Goal: Information Seeking & Learning: Learn about a topic

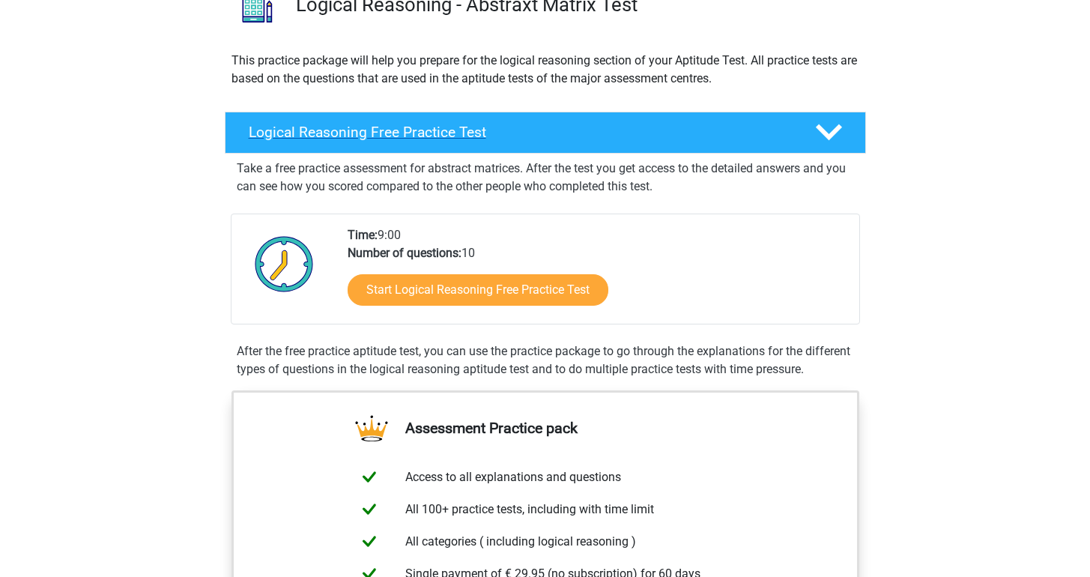
scroll to position [53, 0]
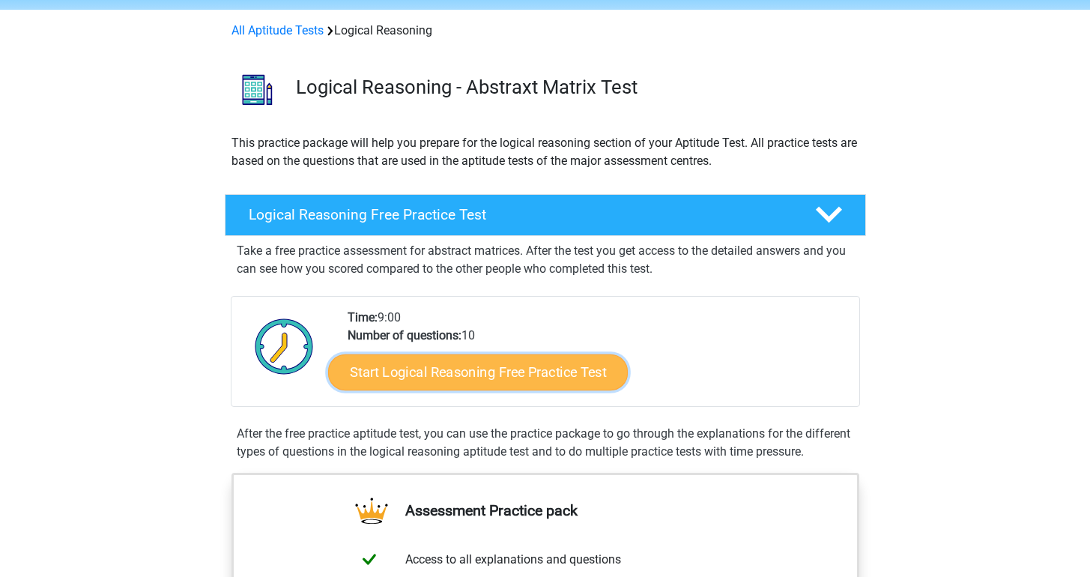
click at [524, 371] on link "Start Logical Reasoning Free Practice Test" at bounding box center [478, 372] width 300 height 36
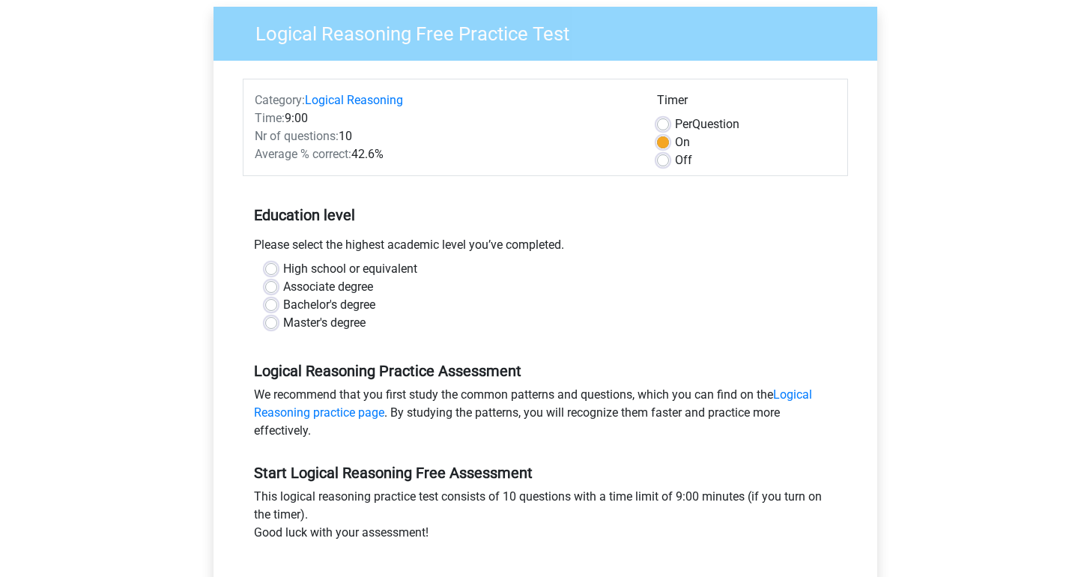
scroll to position [216, 0]
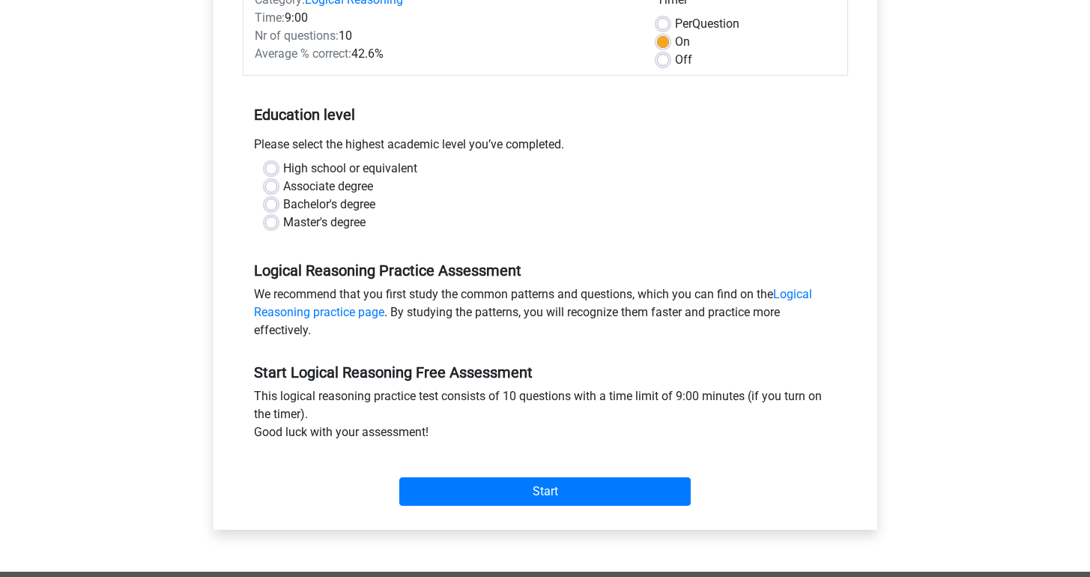
click at [283, 207] on label "Bachelor's degree" at bounding box center [329, 205] width 92 height 18
click at [273, 207] on input "Bachelor's degree" at bounding box center [271, 203] width 12 height 15
radio input "true"
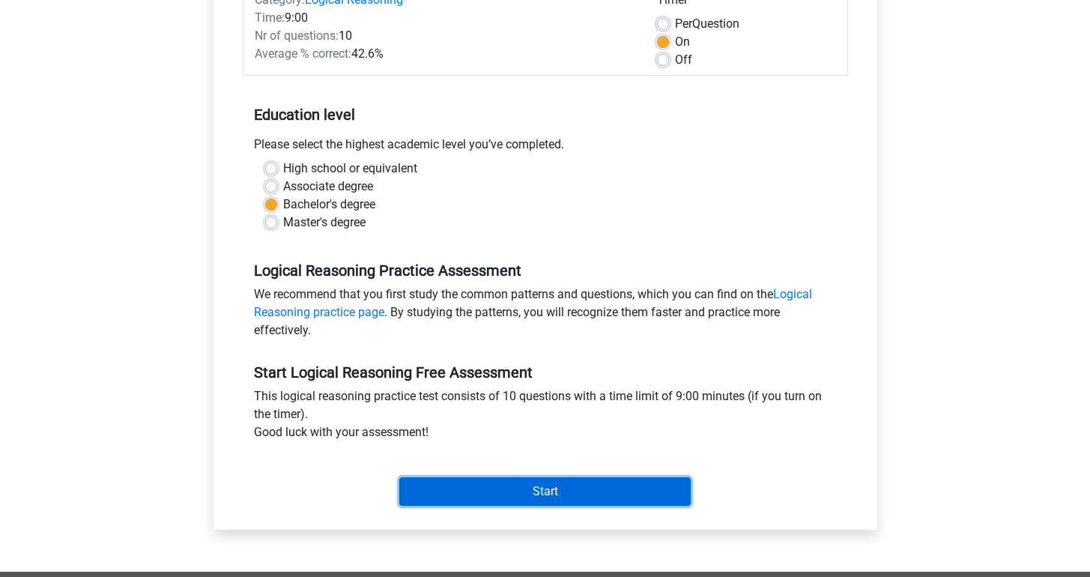
click at [630, 494] on input "Start" at bounding box center [544, 491] width 291 height 28
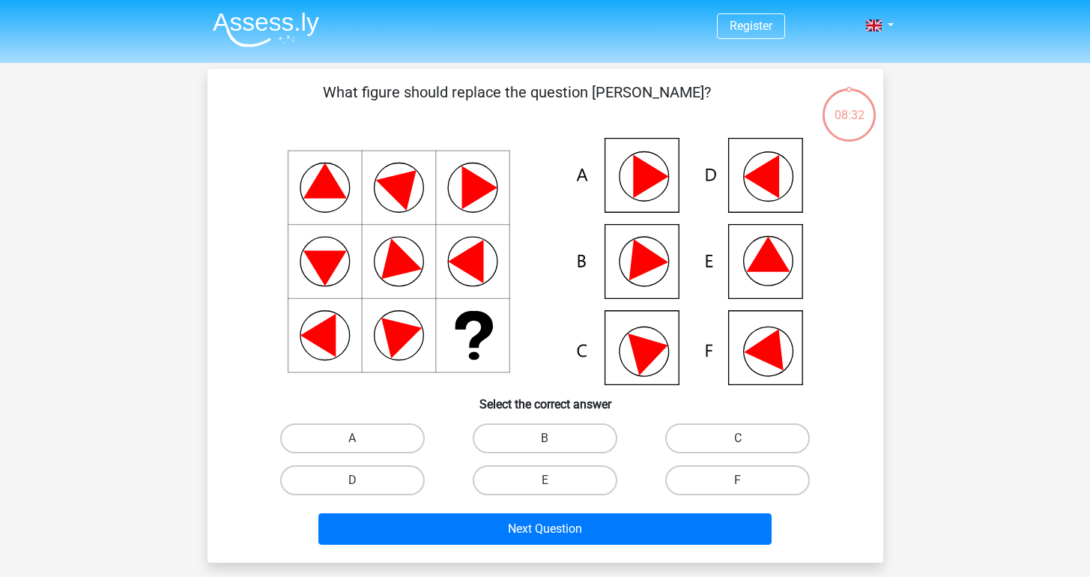
click at [574, 497] on div "E" at bounding box center [545, 480] width 193 height 42
click at [573, 488] on label "E" at bounding box center [545, 480] width 145 height 30
click at [554, 488] on input "E" at bounding box center [550, 485] width 10 height 10
radio input "true"
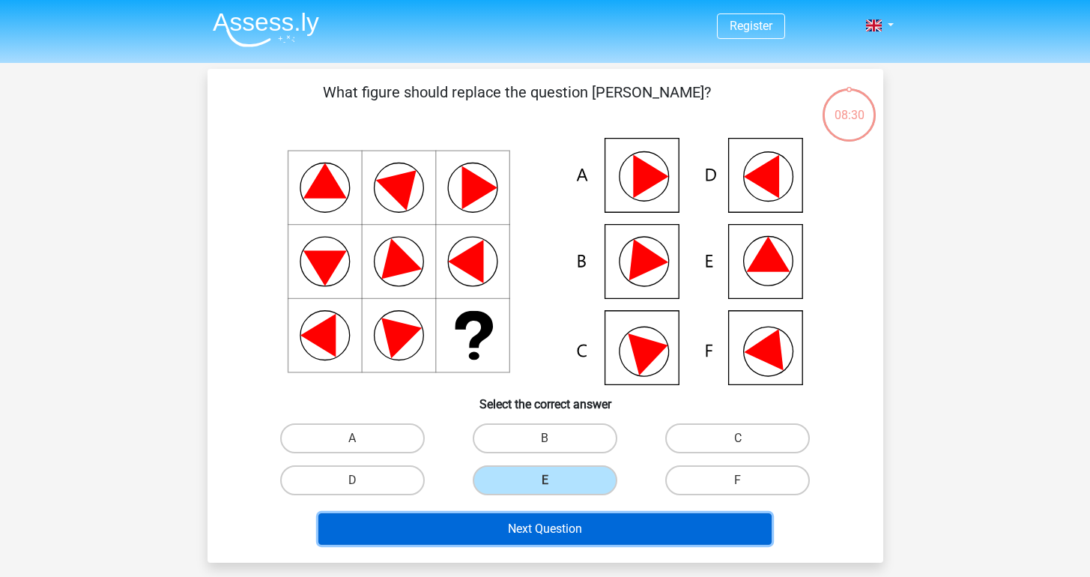
click at [688, 527] on button "Next Question" at bounding box center [544, 528] width 453 height 31
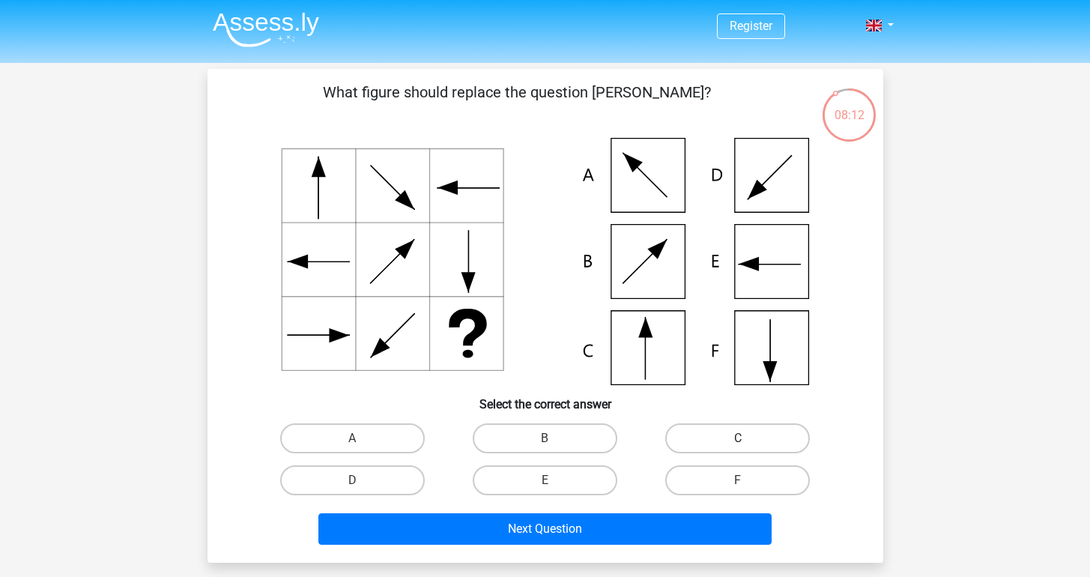
click at [684, 437] on label "C" at bounding box center [737, 438] width 145 height 30
click at [738, 438] on input "C" at bounding box center [743, 443] width 10 height 10
radio input "true"
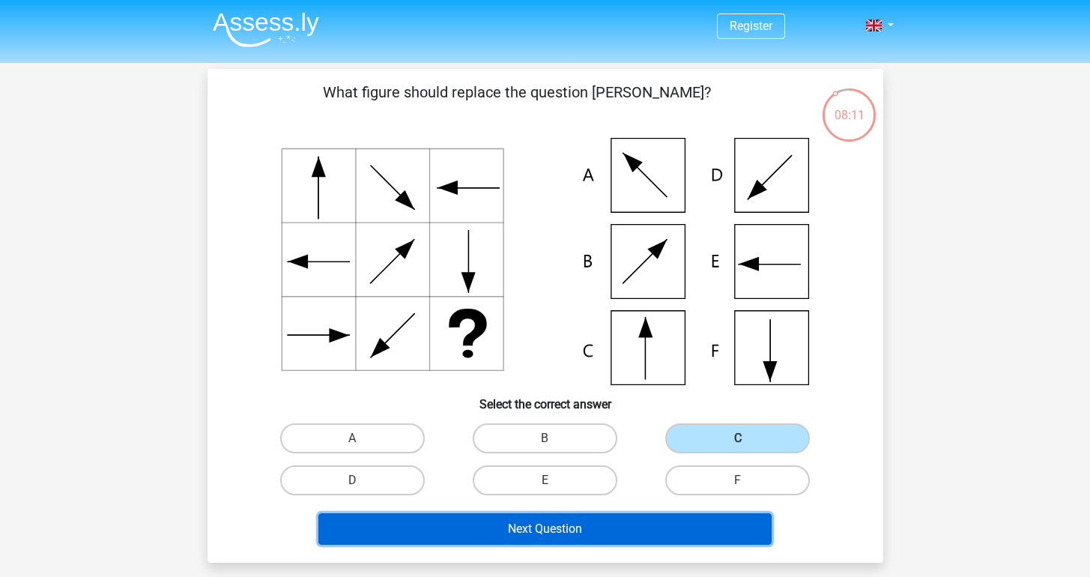
click at [611, 527] on button "Next Question" at bounding box center [544, 528] width 453 height 31
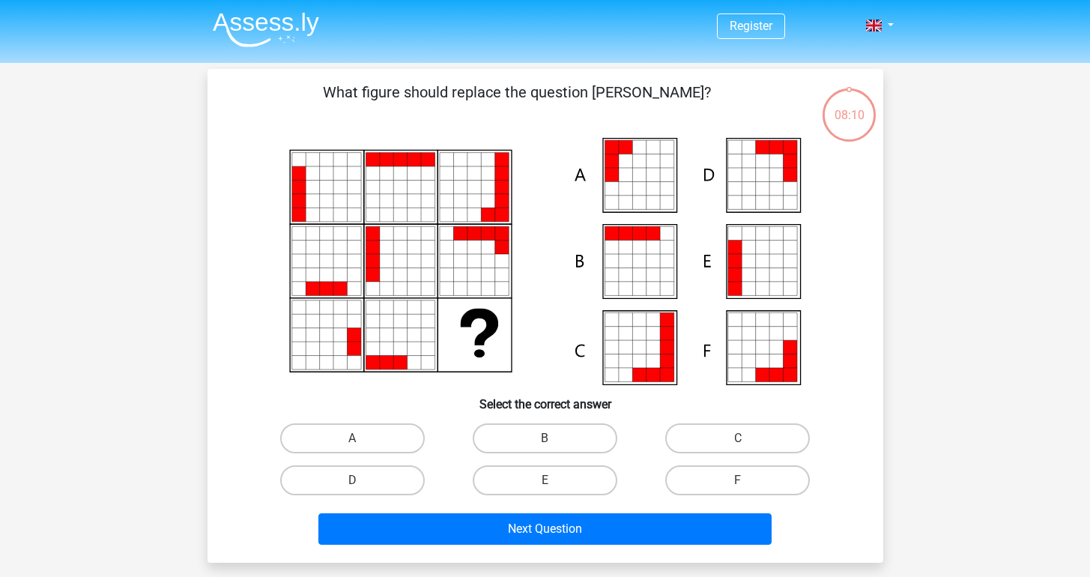
scroll to position [69, 0]
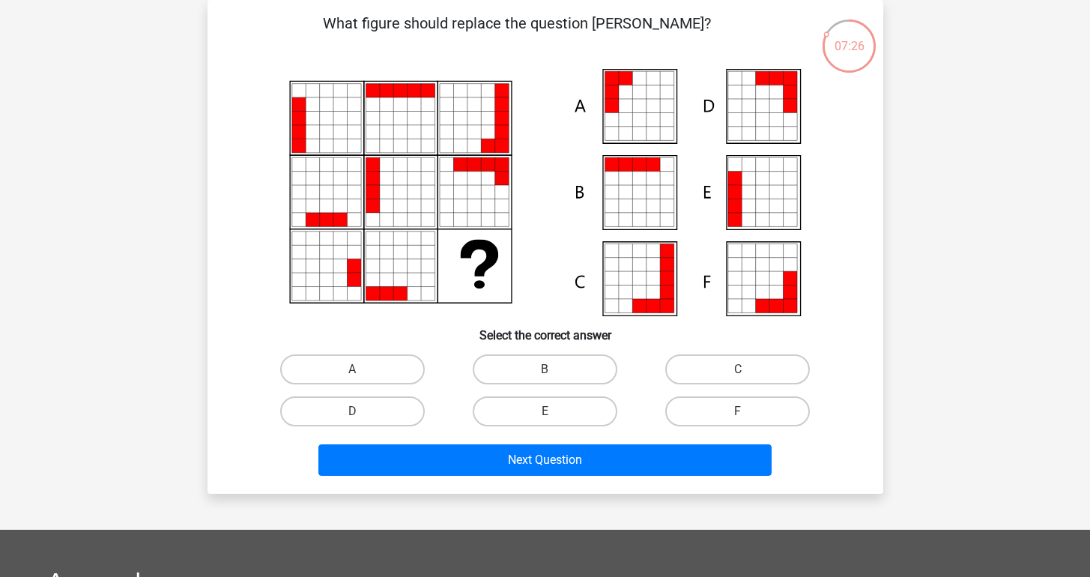
click at [646, 115] on icon at bounding box center [652, 119] width 13 height 13
click at [381, 368] on label "A" at bounding box center [352, 369] width 145 height 30
click at [362, 369] on input "A" at bounding box center [357, 374] width 10 height 10
radio input "true"
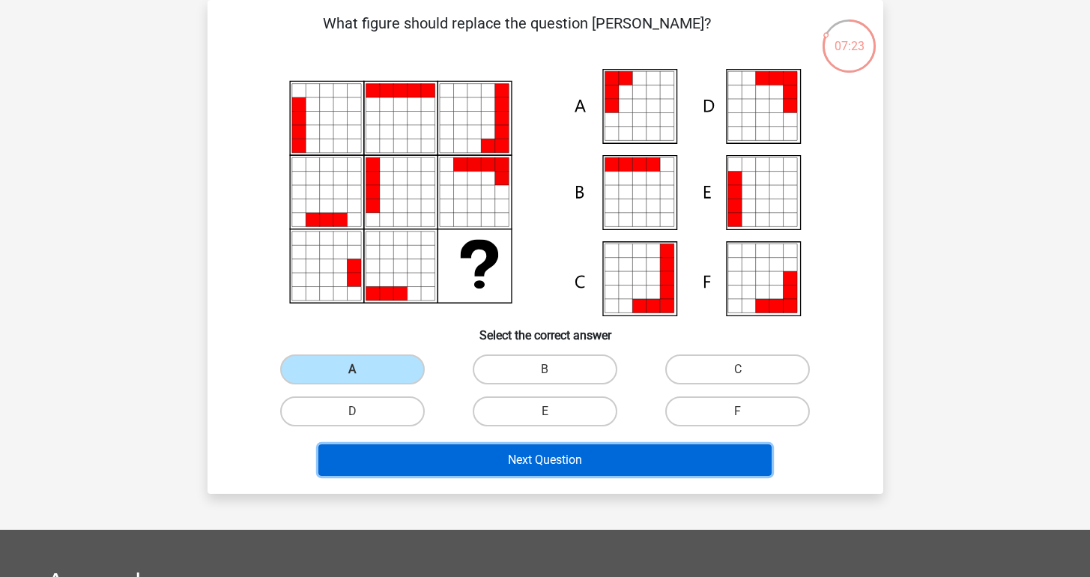
click at [559, 453] on button "Next Question" at bounding box center [544, 459] width 453 height 31
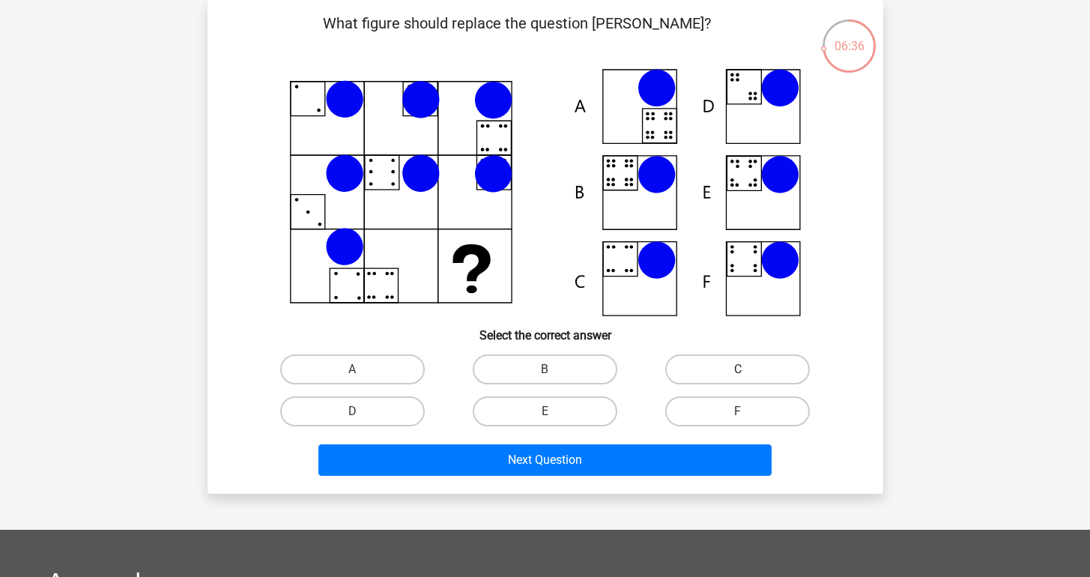
click at [685, 365] on label "C" at bounding box center [737, 369] width 145 height 30
click at [738, 369] on input "C" at bounding box center [743, 374] width 10 height 10
radio input "true"
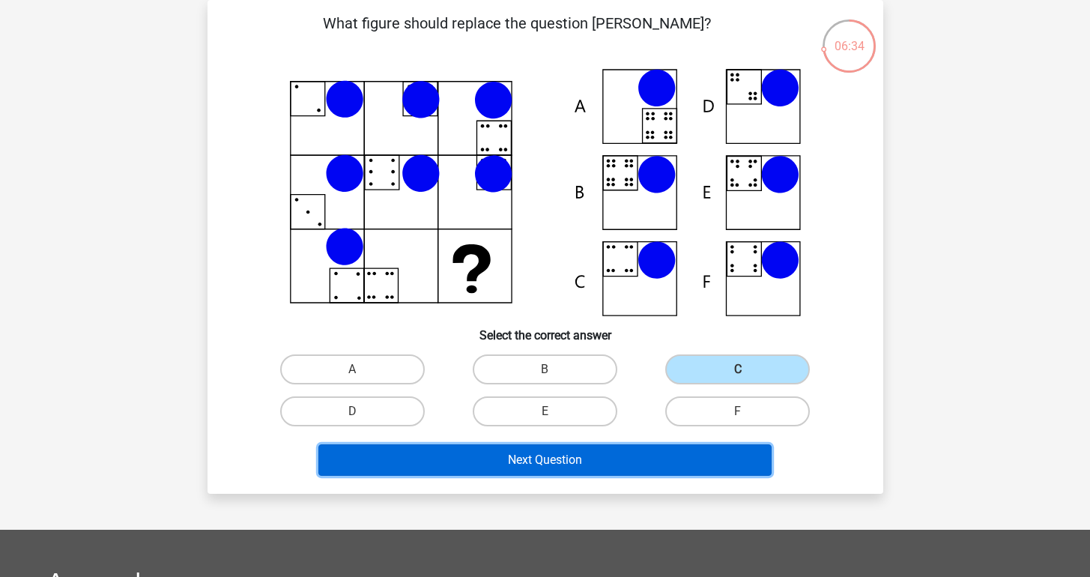
click at [571, 452] on button "Next Question" at bounding box center [544, 459] width 453 height 31
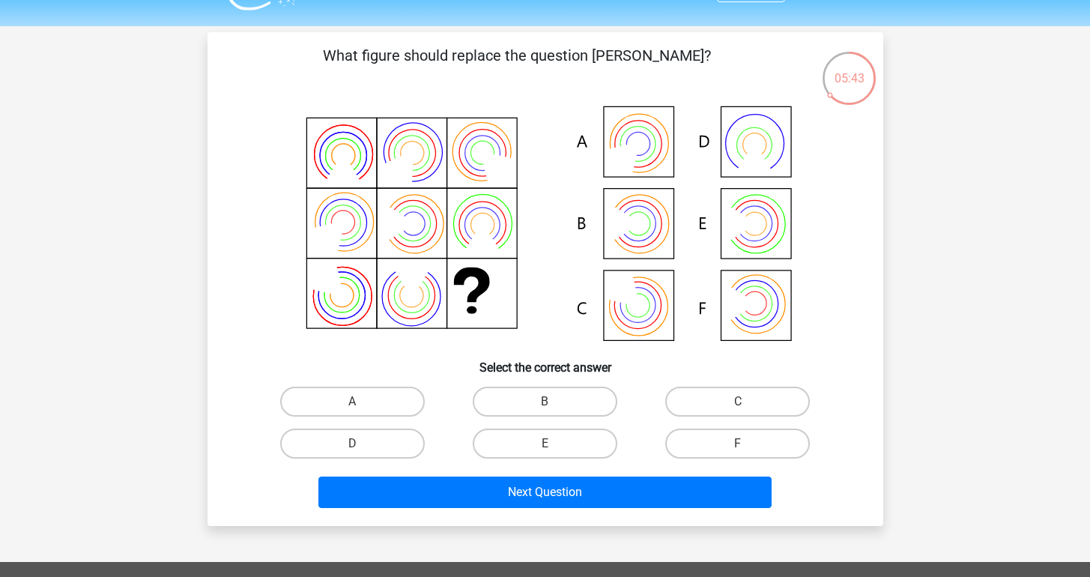
scroll to position [36, 0]
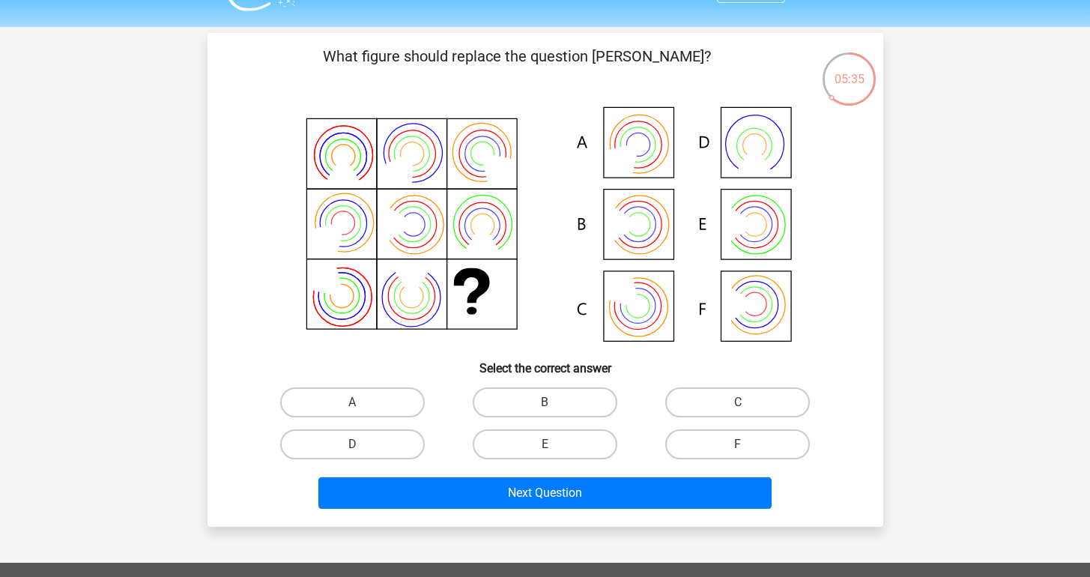
click at [650, 226] on icon at bounding box center [545, 225] width 604 height 247
click at [561, 390] on label "B" at bounding box center [545, 402] width 145 height 30
click at [554, 402] on input "B" at bounding box center [550, 407] width 10 height 10
radio input "true"
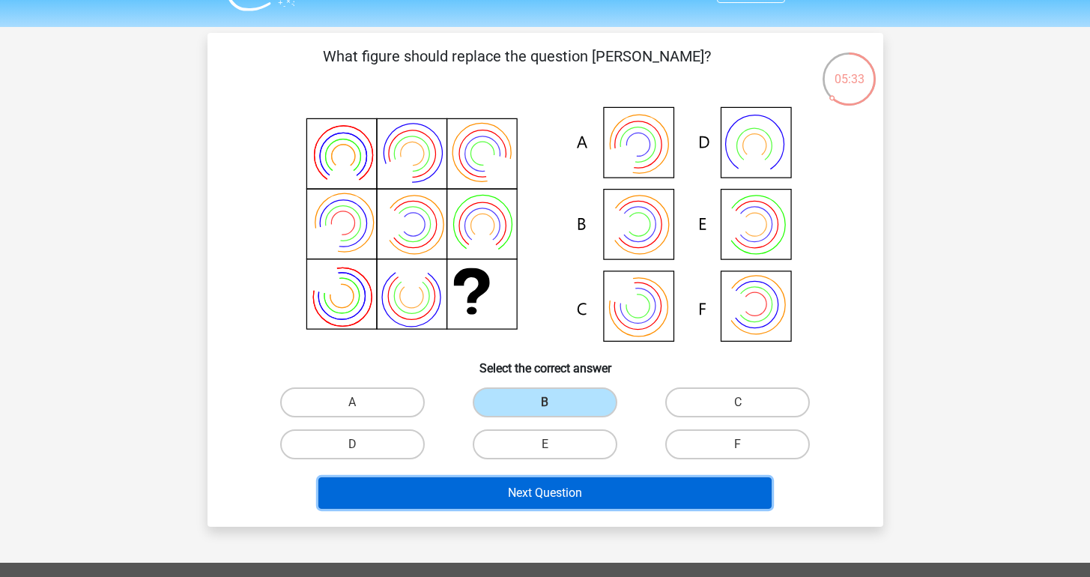
click at [554, 497] on button "Next Question" at bounding box center [544, 492] width 453 height 31
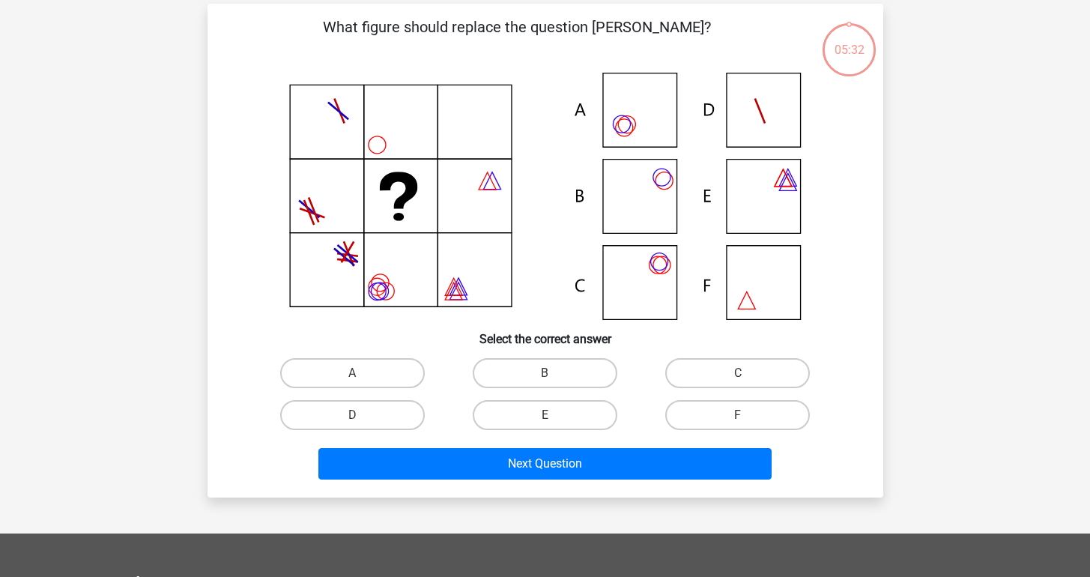
scroll to position [69, 0]
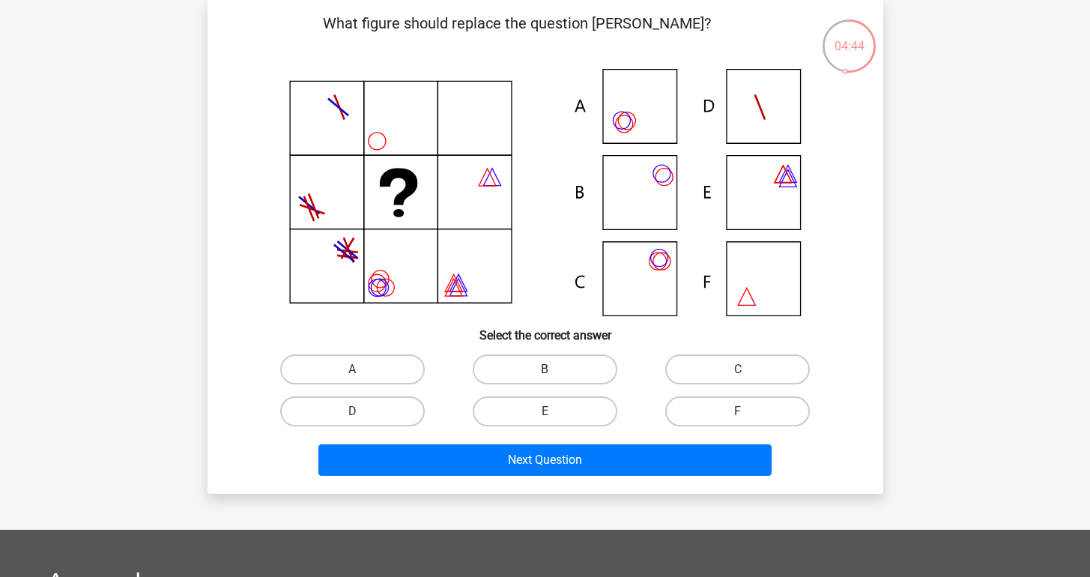
click at [562, 378] on label "B" at bounding box center [545, 369] width 145 height 30
click at [554, 378] on input "B" at bounding box center [550, 374] width 10 height 10
radio input "true"
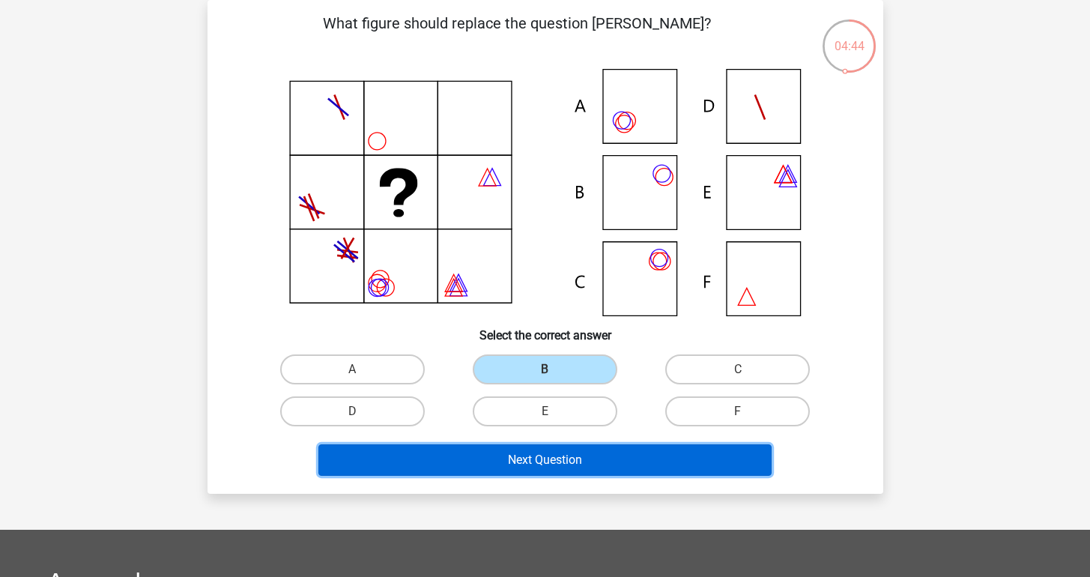
click at [551, 458] on button "Next Question" at bounding box center [544, 459] width 453 height 31
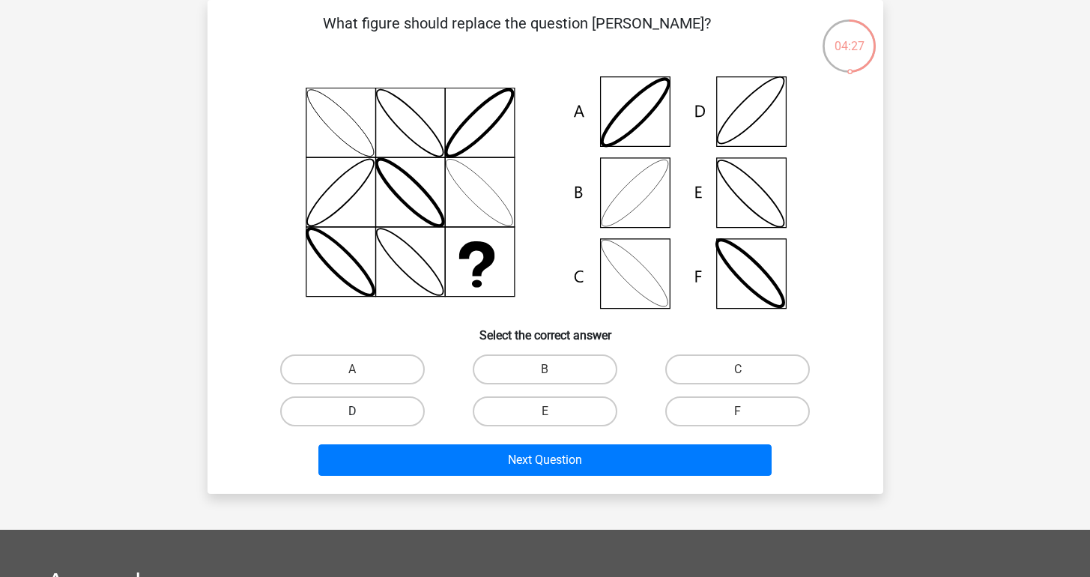
click at [400, 416] on label "D" at bounding box center [352, 411] width 145 height 30
click at [362, 416] on input "D" at bounding box center [357, 416] width 10 height 10
radio input "true"
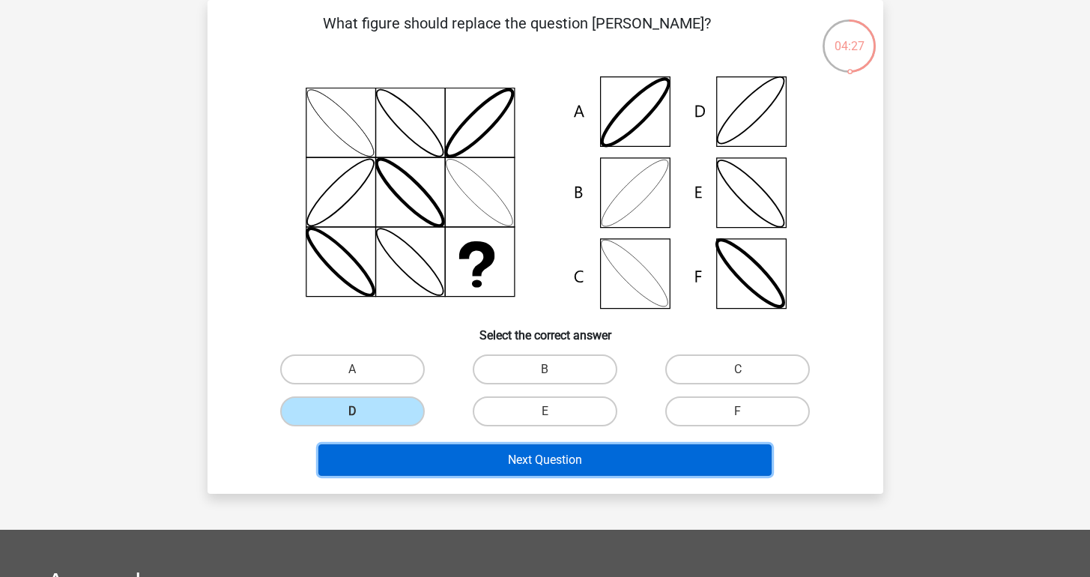
click at [473, 461] on button "Next Question" at bounding box center [544, 459] width 453 height 31
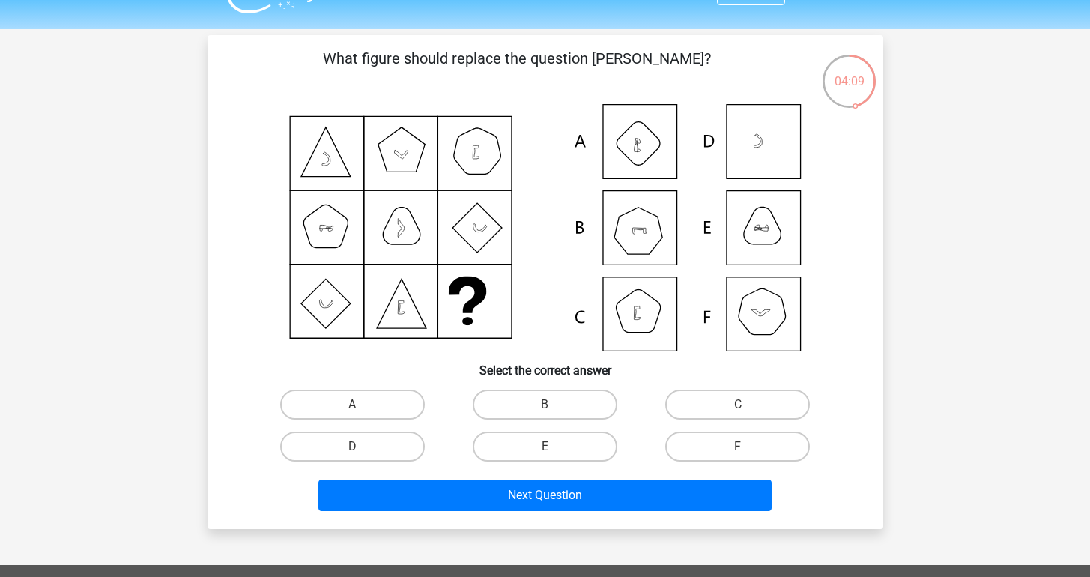
scroll to position [34, 0]
click at [379, 416] on label "A" at bounding box center [352, 405] width 145 height 30
click at [362, 414] on input "A" at bounding box center [357, 409] width 10 height 10
radio input "true"
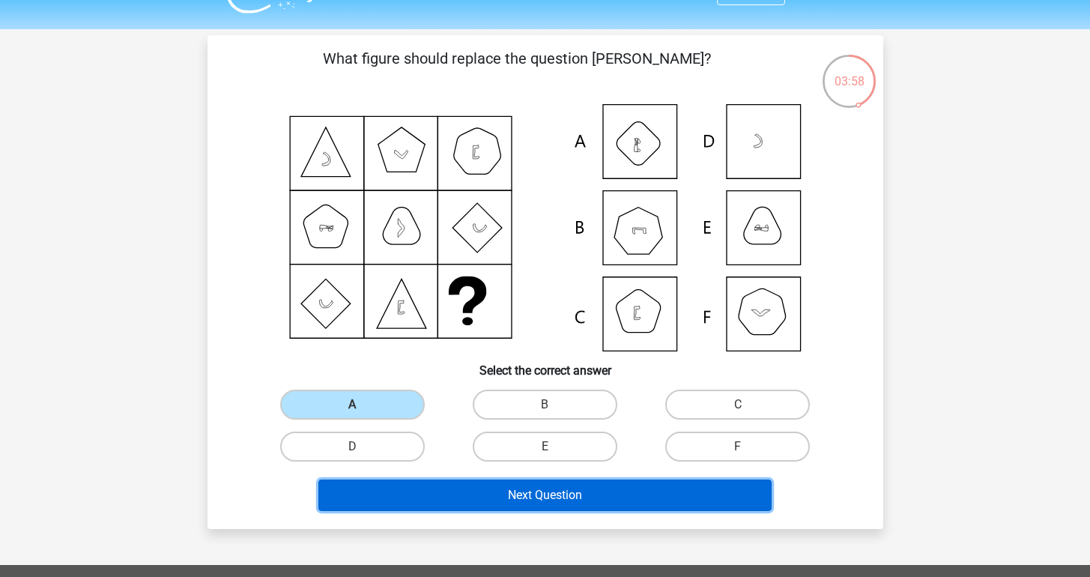
click at [482, 503] on button "Next Question" at bounding box center [544, 494] width 453 height 31
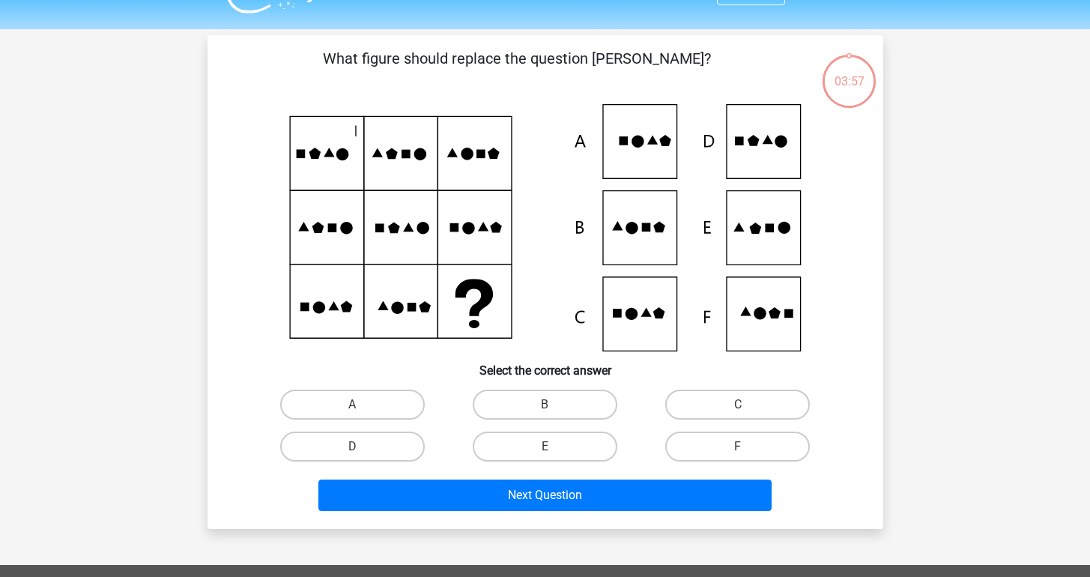
scroll to position [69, 0]
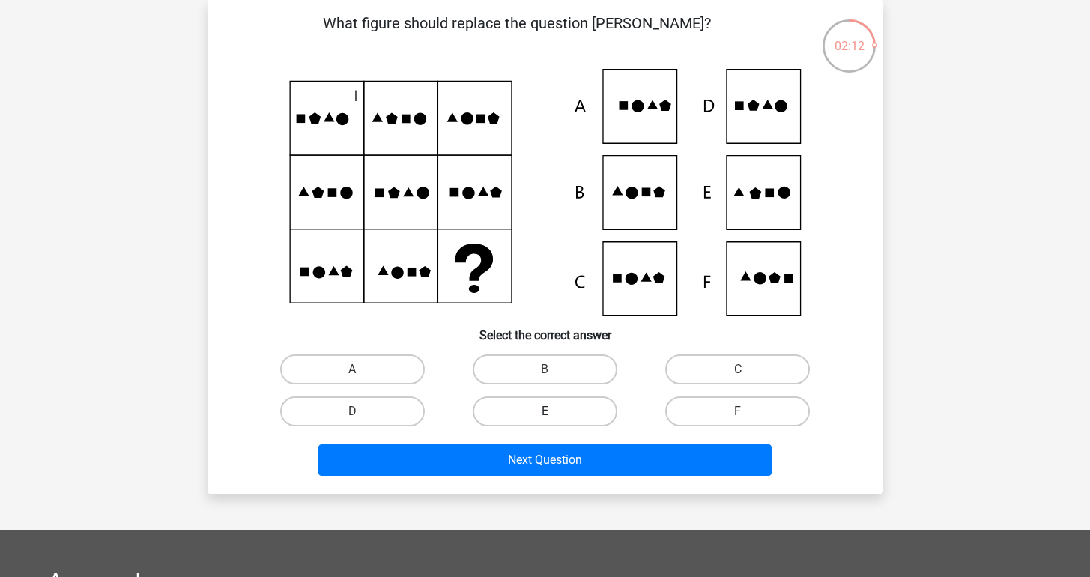
click at [533, 407] on label "E" at bounding box center [545, 411] width 145 height 30
click at [545, 411] on input "E" at bounding box center [550, 416] width 10 height 10
radio input "true"
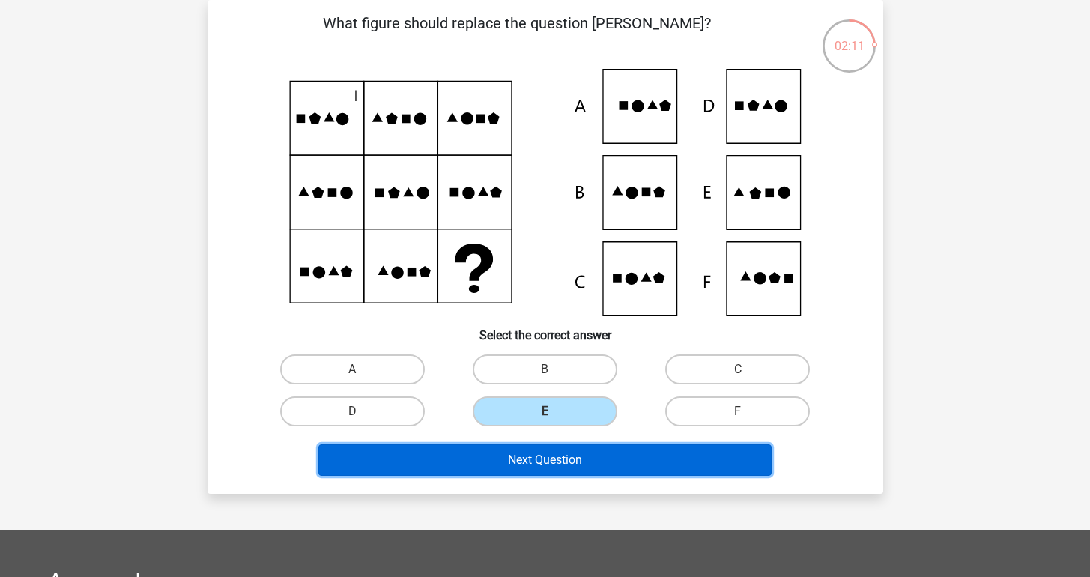
click at [525, 452] on button "Next Question" at bounding box center [544, 459] width 453 height 31
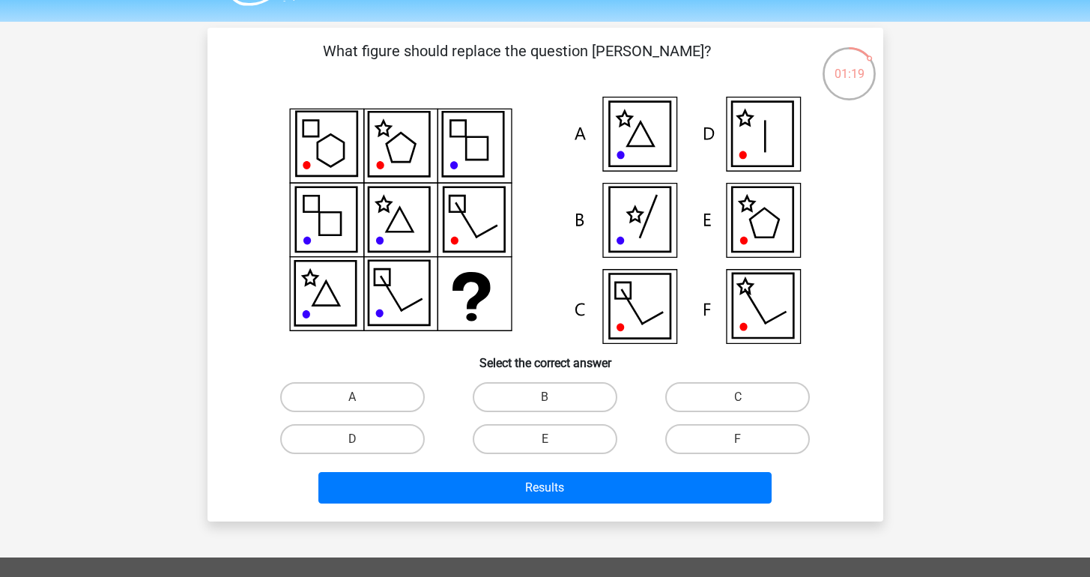
scroll to position [42, 0]
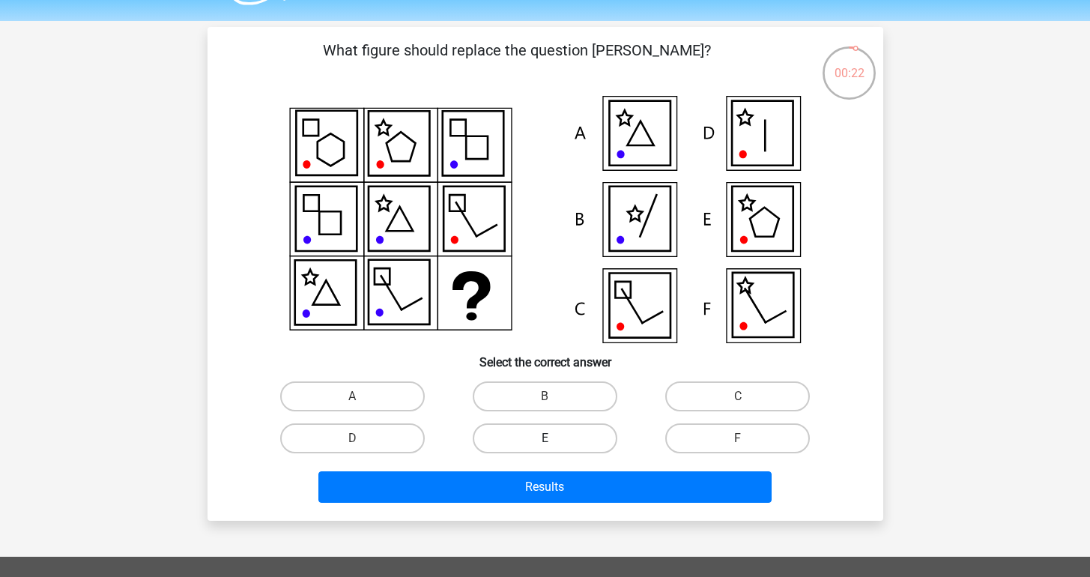
click at [559, 431] on label "E" at bounding box center [545, 438] width 145 height 30
click at [554, 438] on input "E" at bounding box center [550, 443] width 10 height 10
radio input "true"
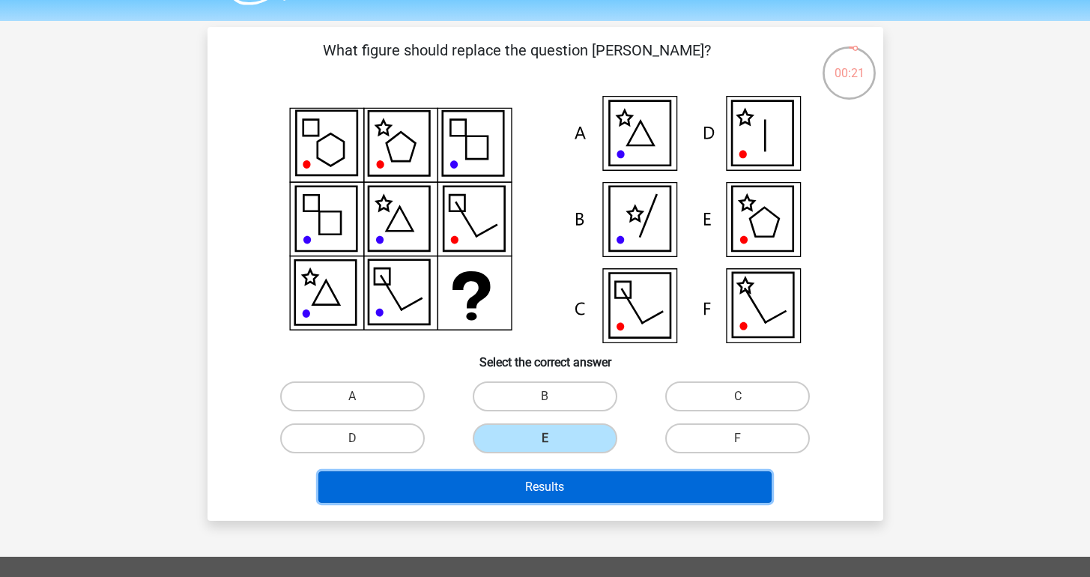
click at [607, 501] on button "Results" at bounding box center [544, 486] width 453 height 31
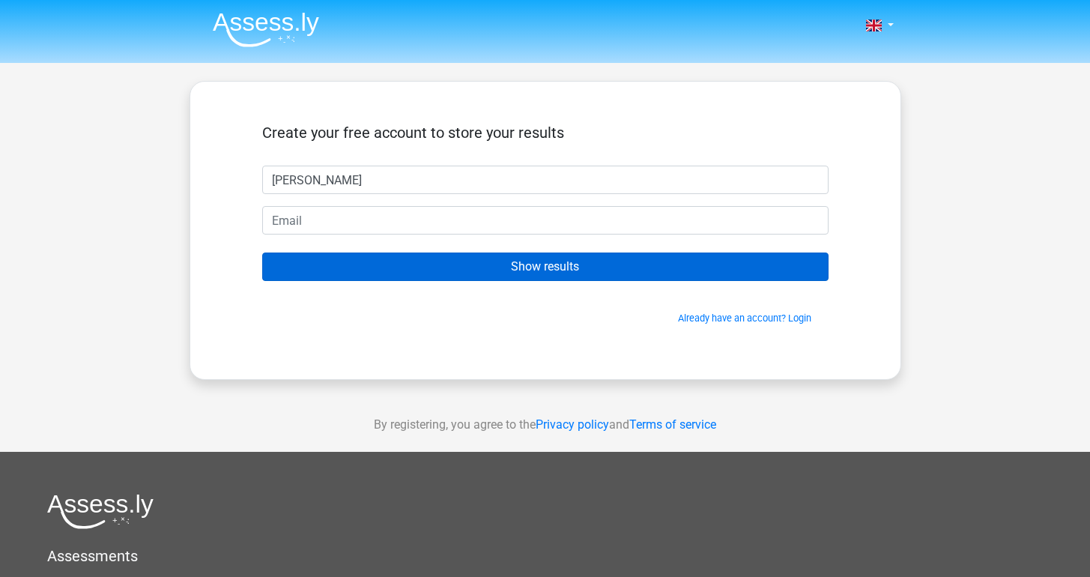
type input "[PERSON_NAME]"
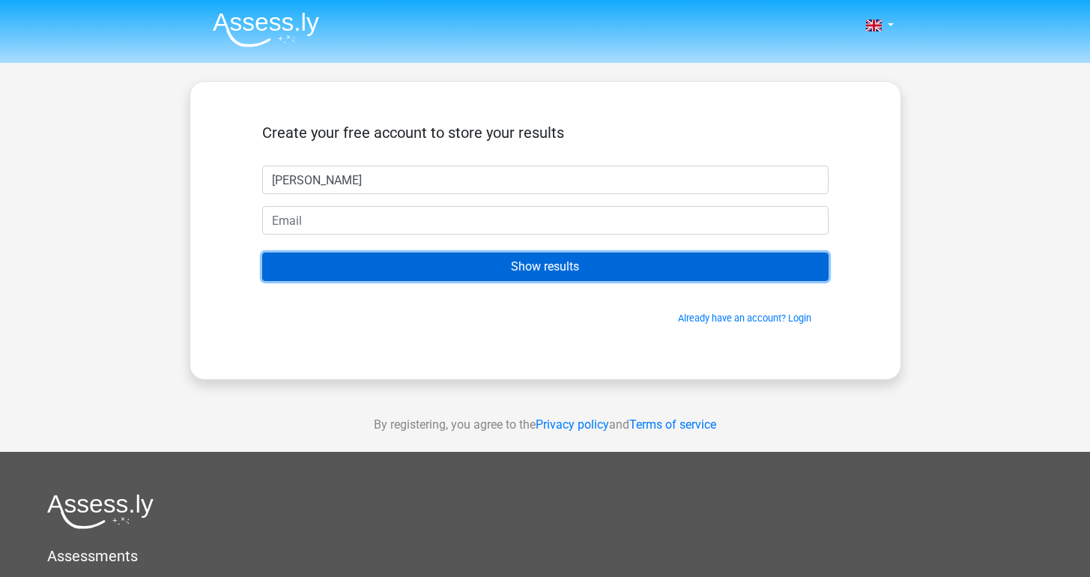
click at [621, 276] on input "Show results" at bounding box center [545, 266] width 566 height 28
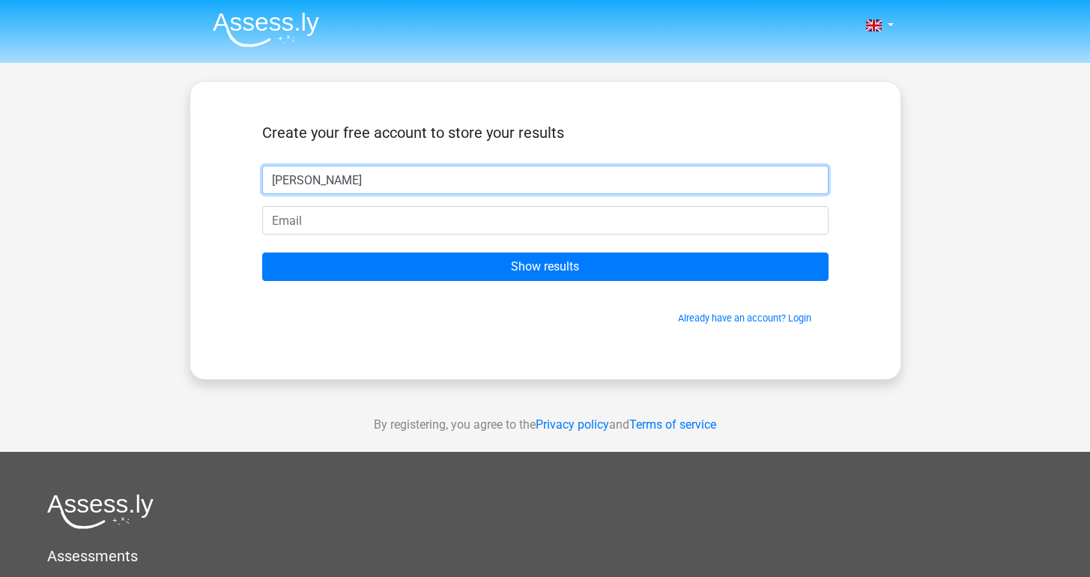
click at [673, 172] on input "[PERSON_NAME]" at bounding box center [545, 180] width 566 height 28
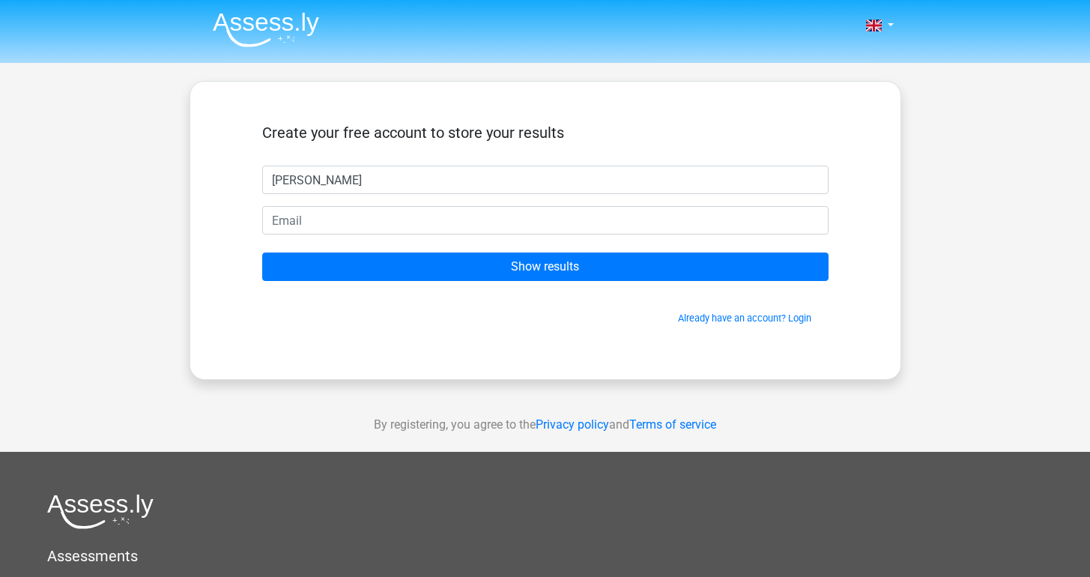
click at [656, 195] on form "Create your free account to store your results Matt Show results Already have a…" at bounding box center [545, 224] width 566 height 201
